Goal: Task Accomplishment & Management: Manage account settings

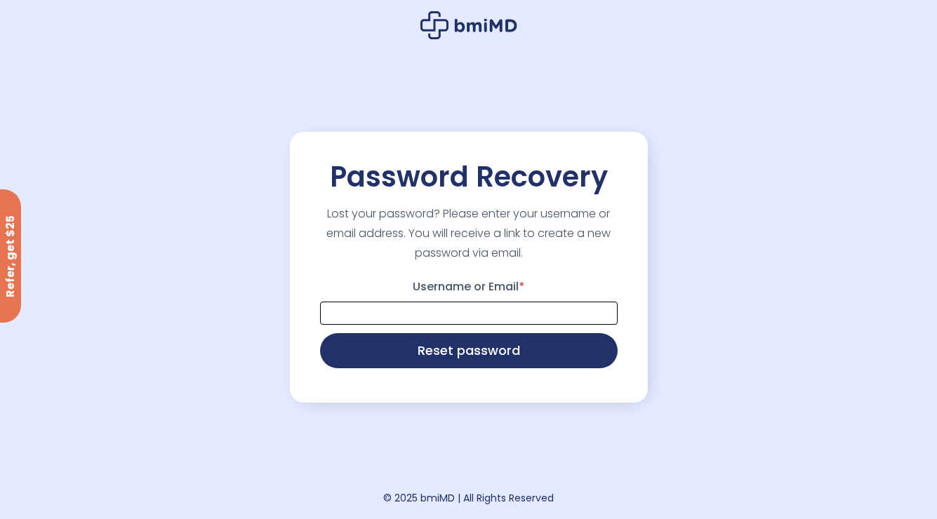
click at [382, 312] on input "Username or Email *" at bounding box center [469, 313] width 298 height 23
type input "**********"
type button "Reset password"
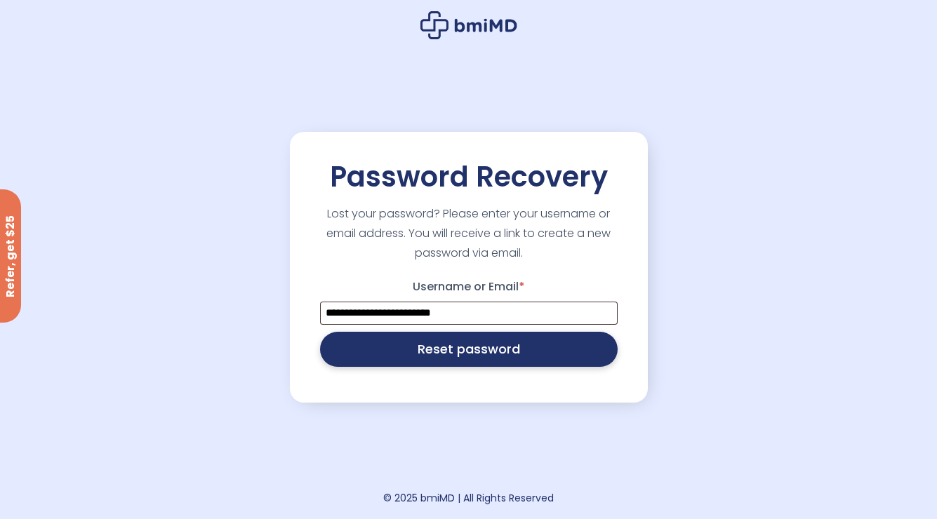
click at [382, 352] on button "Reset password" at bounding box center [469, 349] width 298 height 35
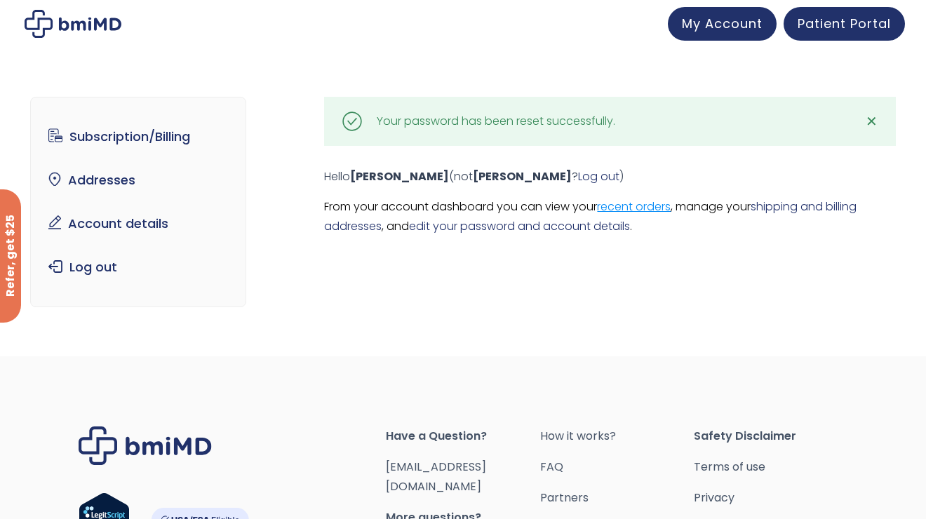
click at [661, 210] on link "recent orders" at bounding box center [634, 207] width 74 height 16
click at [180, 138] on link "Subscription/Billing" at bounding box center [138, 136] width 194 height 29
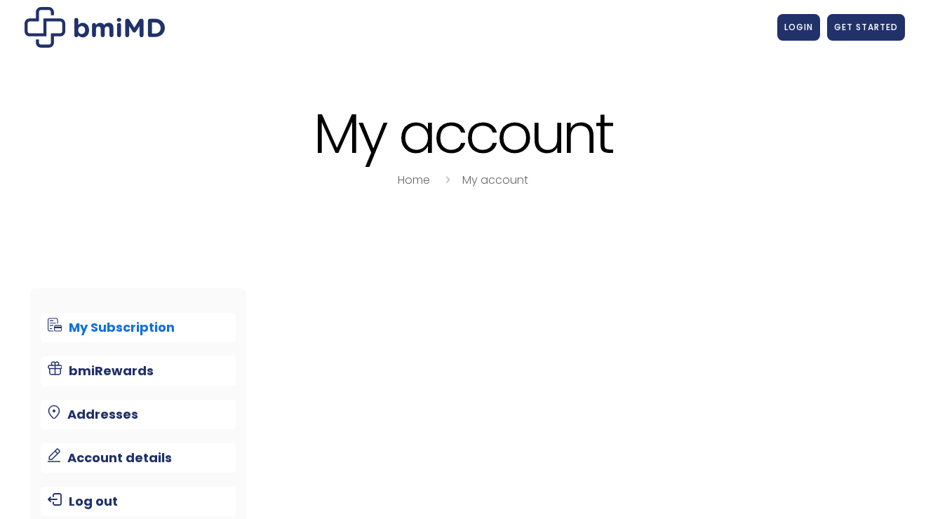
click at [143, 135] on h1 "My account" at bounding box center [463, 134] width 884 height 60
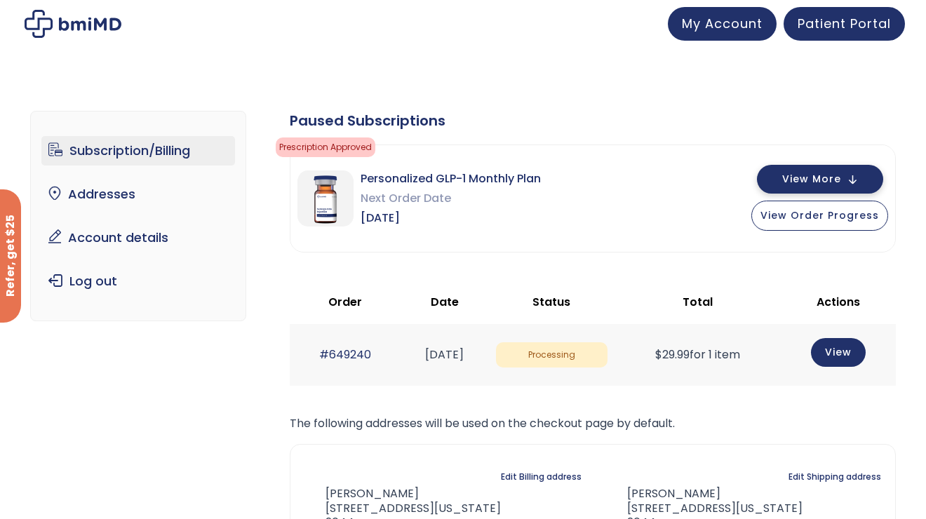
click at [799, 177] on span "View More" at bounding box center [811, 179] width 59 height 9
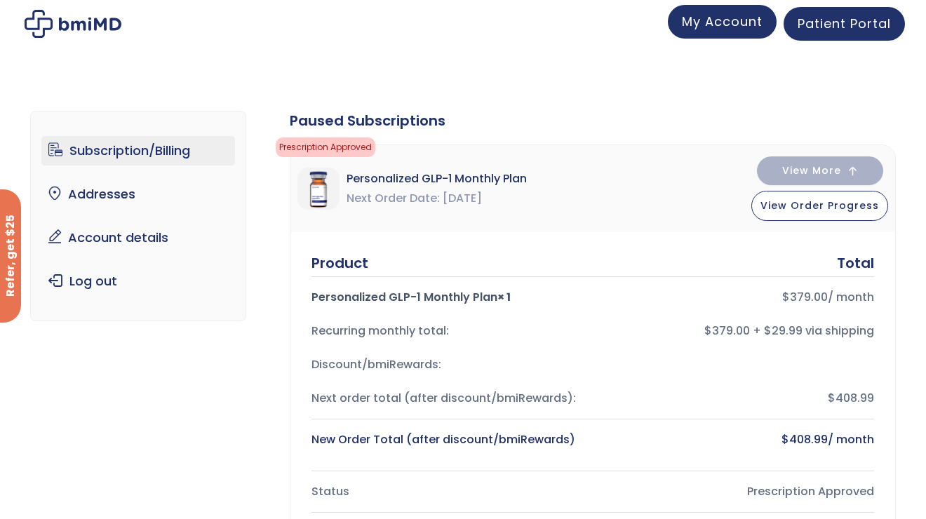
click at [721, 30] on link "My Account" at bounding box center [722, 22] width 109 height 34
click at [831, 36] on link "Patient Portal" at bounding box center [844, 22] width 121 height 34
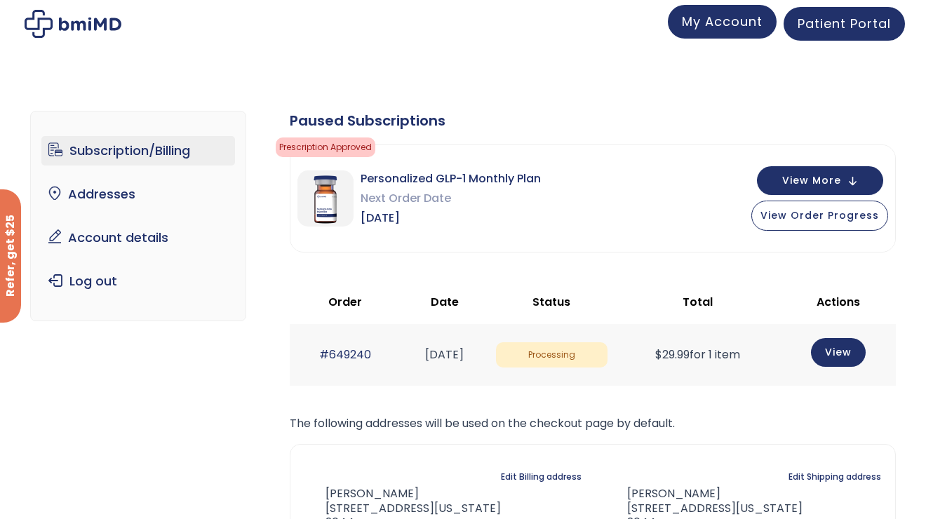
click at [737, 18] on span "My Account" at bounding box center [722, 22] width 81 height 18
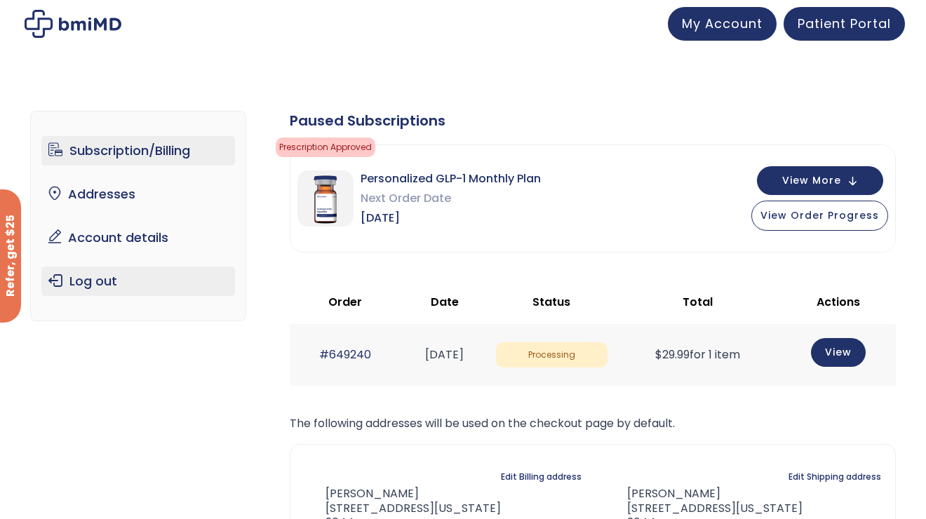
click at [82, 275] on link "Log out" at bounding box center [138, 281] width 194 height 29
